Goal: Contribute content: Add original content to the website for others to see

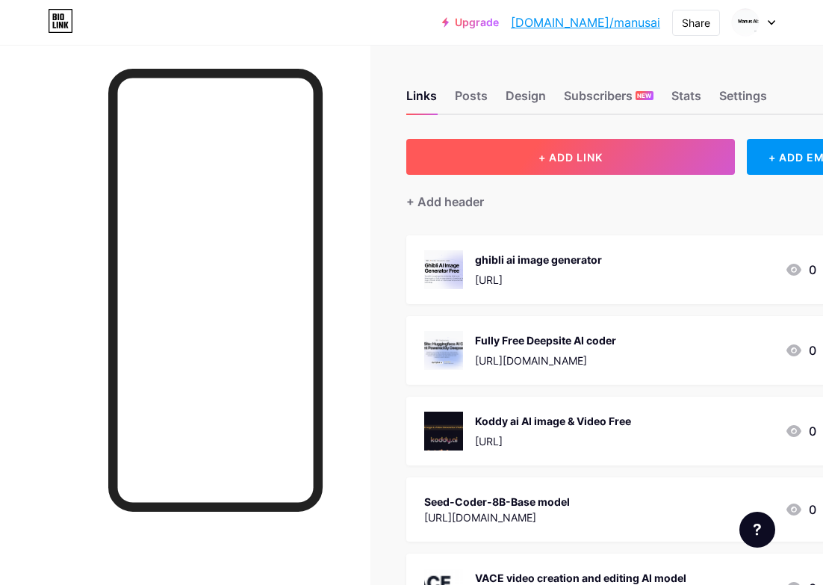
click at [526, 156] on button "+ ADD LINK" at bounding box center [570, 157] width 329 height 36
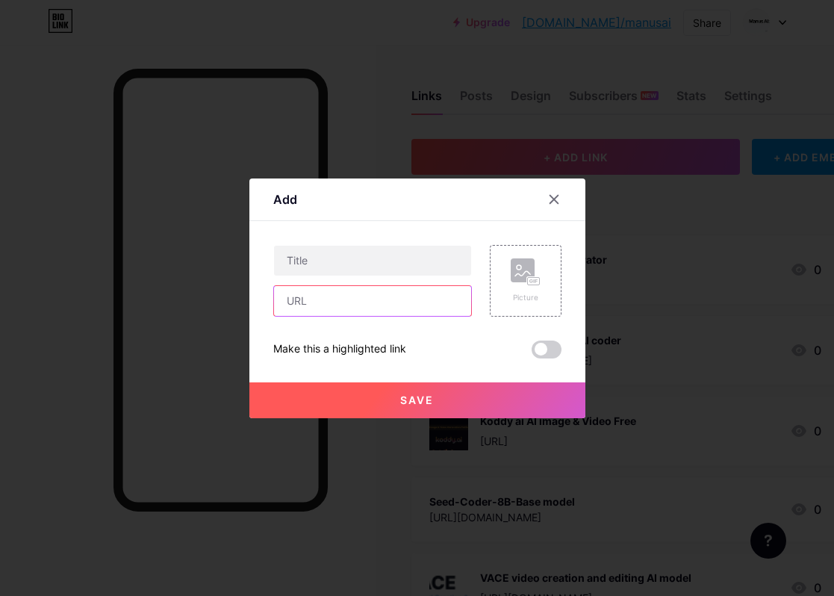
click at [344, 300] on input "text" at bounding box center [372, 301] width 197 height 30
paste input "[URL][DOMAIN_NAME]"
type input "[URL][DOMAIN_NAME]"
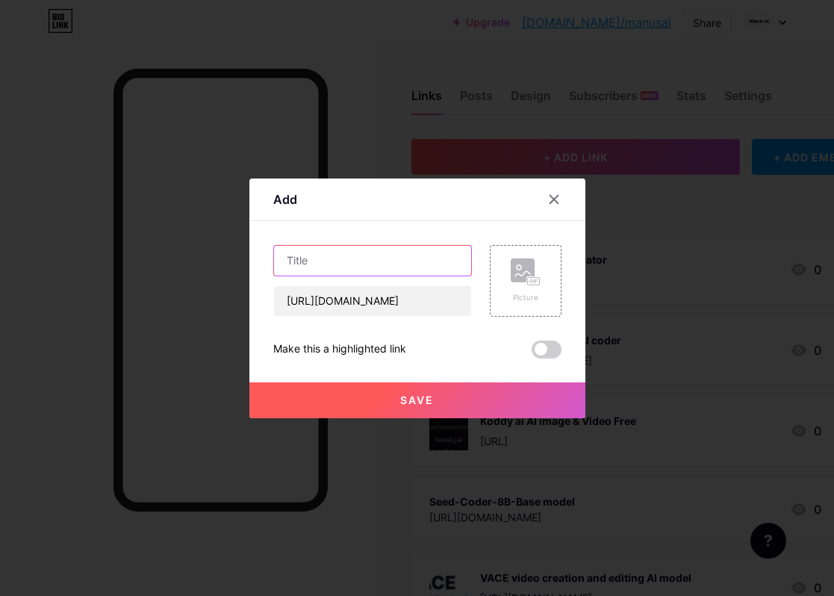
click at [342, 268] on input "text" at bounding box center [372, 261] width 197 height 30
paste input "Matrix-Game 2.0 - Revolutionary Interactive World Model"
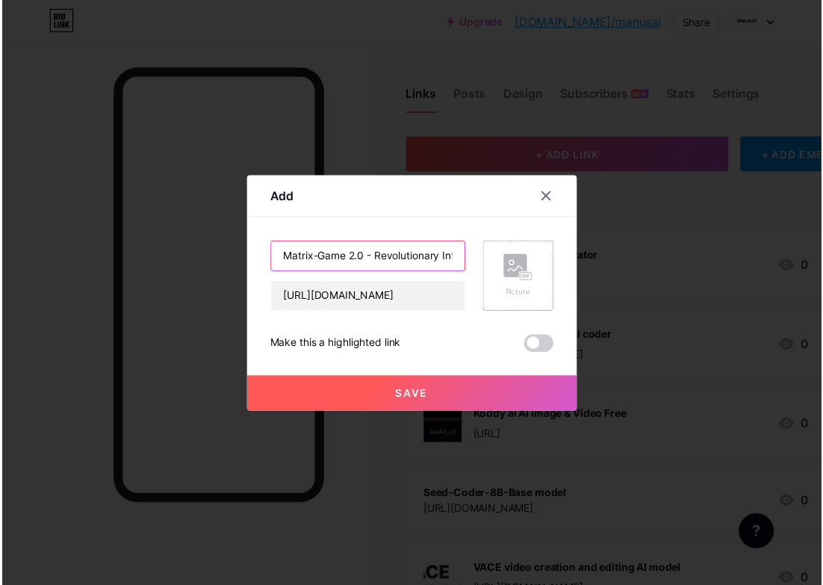
scroll to position [0, 109]
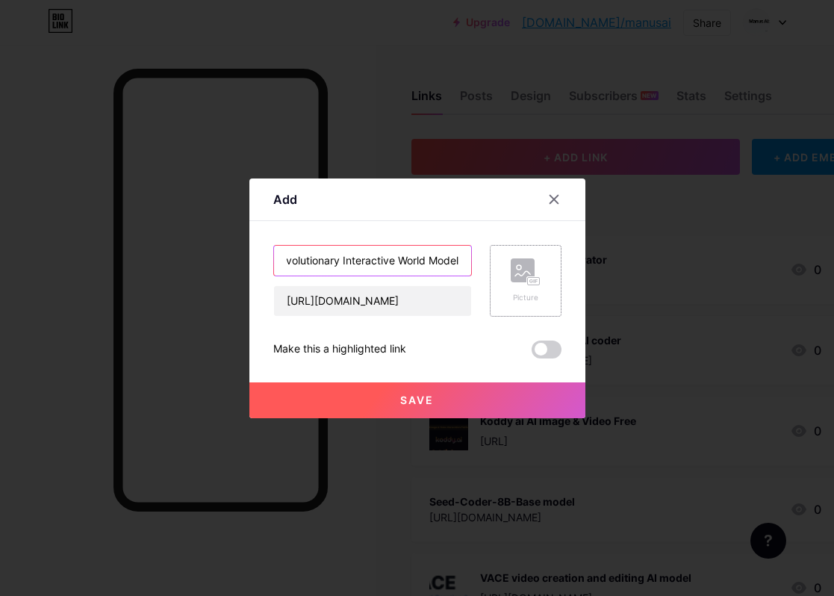
type input "Matrix-Game 2.0 - Revolutionary Interactive World Model"
click at [542, 295] on div "Picture" at bounding box center [526, 281] width 72 height 72
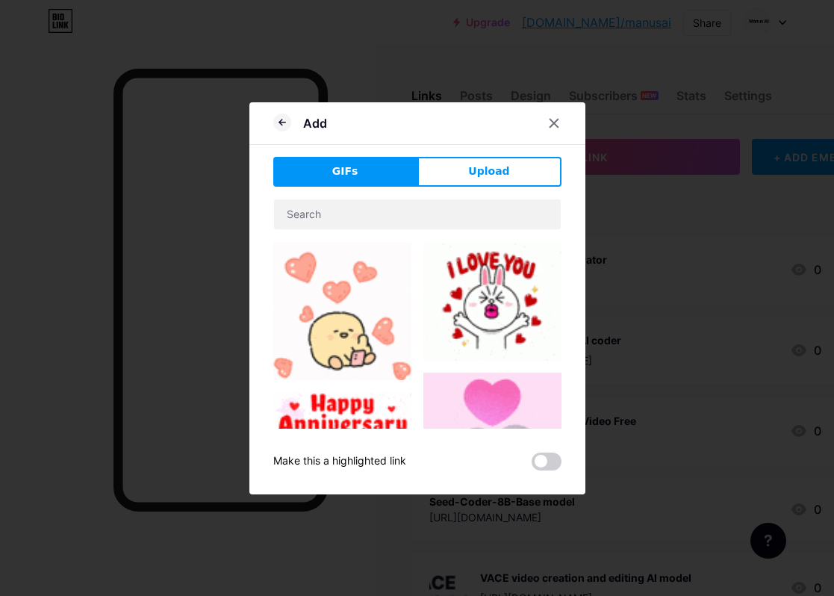
click at [493, 308] on img at bounding box center [493, 301] width 138 height 119
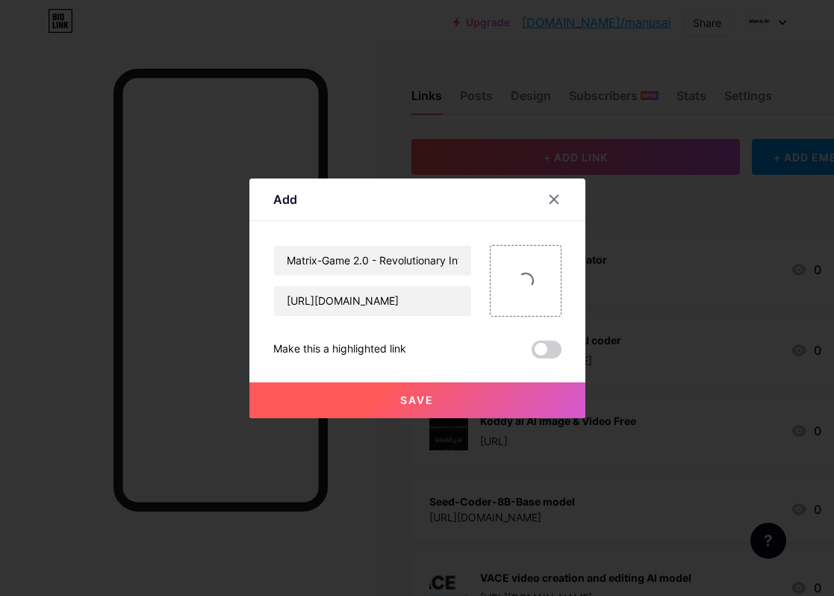
click at [471, 404] on button "Save" at bounding box center [417, 400] width 336 height 36
